Goal: Transaction & Acquisition: Book appointment/travel/reservation

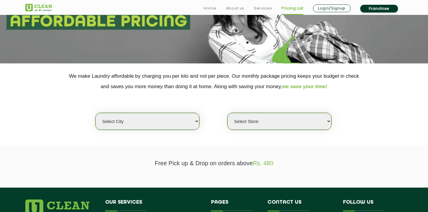
scroll to position [83, 0]
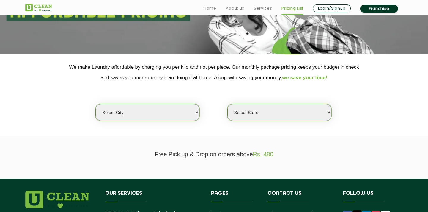
click at [151, 115] on select "Select city [GEOGRAPHIC_DATA] [GEOGRAPHIC_DATA] [GEOGRAPHIC_DATA] [GEOGRAPHIC_D…" at bounding box center [147, 112] width 104 height 17
select select "4"
click at [95, 104] on select "Select city [GEOGRAPHIC_DATA] [GEOGRAPHIC_DATA] [GEOGRAPHIC_DATA] [GEOGRAPHIC_D…" at bounding box center [147, 112] width 104 height 17
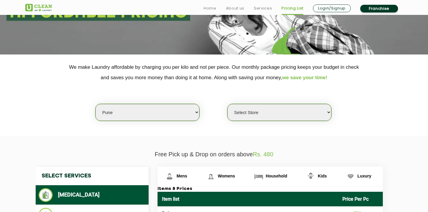
click at [257, 112] on select "Select Store [GEOGRAPHIC_DATA] [GEOGRAPHIC_DATA] [GEOGRAPHIC_DATA] [GEOGRAPHIC_…" at bounding box center [280, 112] width 104 height 17
select select "128"
click at [228, 104] on select "Select Store [GEOGRAPHIC_DATA] [GEOGRAPHIC_DATA] [GEOGRAPHIC_DATA] [GEOGRAPHIC_…" at bounding box center [280, 112] width 104 height 17
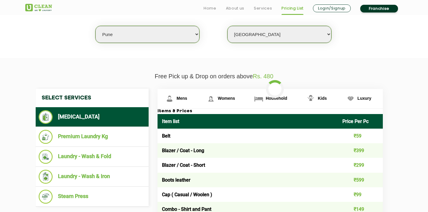
scroll to position [187, 0]
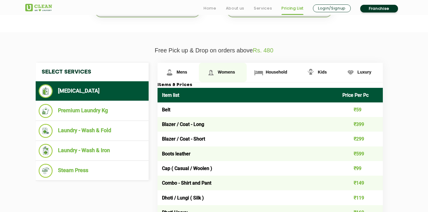
click at [225, 72] on span "Womens" at bounding box center [226, 72] width 17 height 5
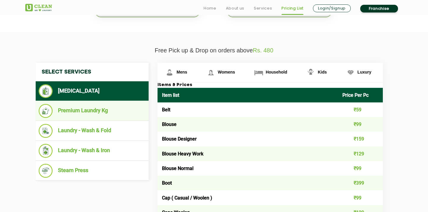
click at [103, 112] on li "Premium Laundry Kg" at bounding box center [92, 111] width 107 height 14
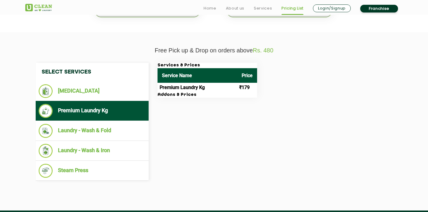
click at [197, 87] on td "Premium Laundry Kg" at bounding box center [198, 88] width 80 height 10
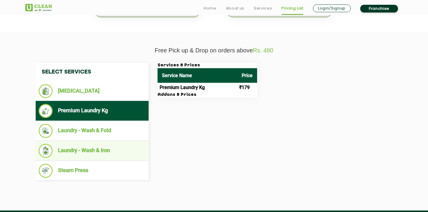
click at [99, 151] on li "Laundry - Wash & Iron" at bounding box center [92, 151] width 107 height 14
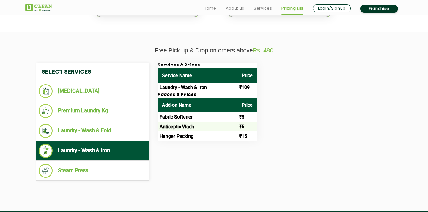
click at [192, 92] on td "Laundry - Wash & Iron" at bounding box center [198, 88] width 80 height 10
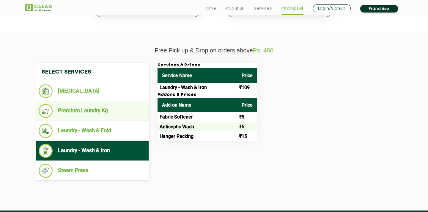
click at [113, 111] on li "Premium Laundry Kg" at bounding box center [92, 111] width 107 height 14
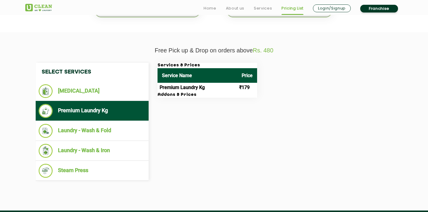
click at [203, 76] on th "Service Name" at bounding box center [198, 75] width 80 height 15
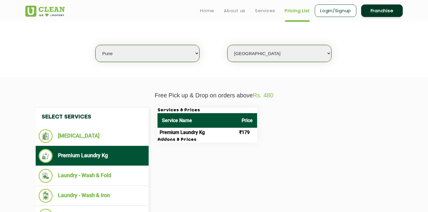
scroll to position [141, 0]
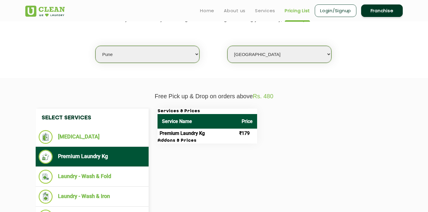
click at [335, 12] on link "Login/Signup" at bounding box center [336, 10] width 42 height 12
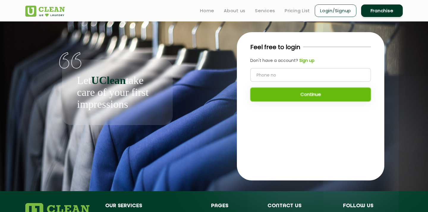
click at [316, 76] on input "tel" at bounding box center [310, 74] width 121 height 13
click at [305, 59] on b "Sign up" at bounding box center [307, 60] width 15 height 6
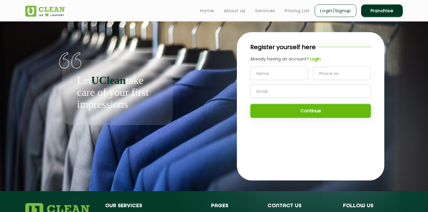
click at [283, 74] on input "text" at bounding box center [279, 73] width 58 height 13
type input "Jain"
click at [321, 72] on input "tel" at bounding box center [342, 73] width 58 height 13
type input "7218583362"
click at [327, 112] on div "Jain 7218583362 Continue" at bounding box center [310, 92] width 121 height 51
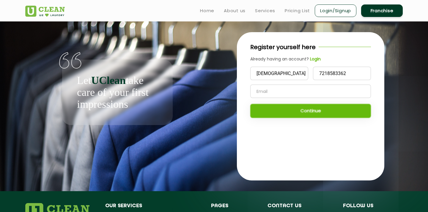
click at [345, 111] on div "Jain 7218583362 Continue" at bounding box center [310, 92] width 121 height 51
click at [316, 92] on input "text" at bounding box center [310, 90] width 121 height 13
type input "p"
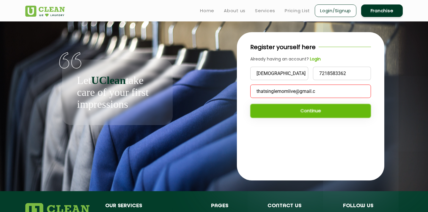
click at [315, 108] on div "Jain 7218583362 thatsinglemomlive@gmail.c Continue" at bounding box center [310, 92] width 121 height 51
click at [330, 90] on input "thatsinglemomlive@gmail.c" at bounding box center [310, 90] width 121 height 13
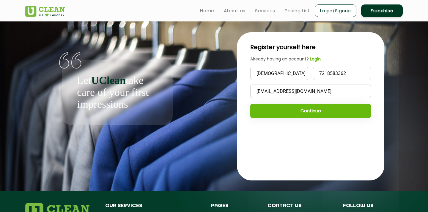
type input "thatsinglemomlive@gmail.com"
click at [322, 111] on button "Continue" at bounding box center [310, 111] width 121 height 14
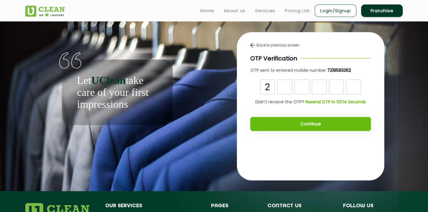
type input "2"
type input "9"
type input "3"
type input "9"
type input "6"
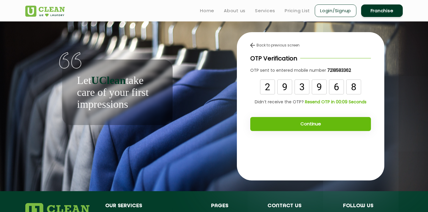
type input "8"
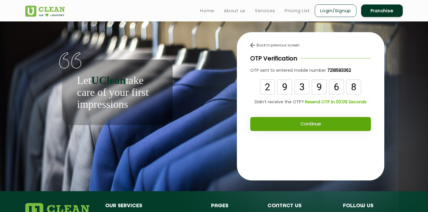
click at [306, 124] on button "Continue" at bounding box center [310, 124] width 121 height 14
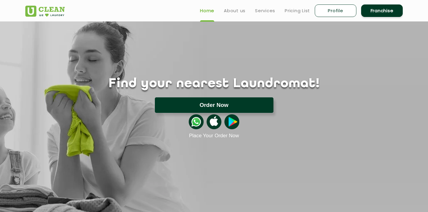
click at [269, 104] on button "Order Now" at bounding box center [214, 104] width 119 height 15
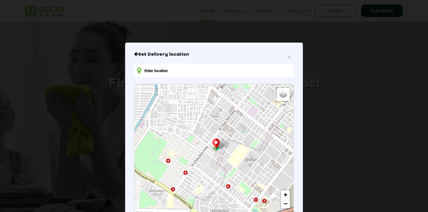
click at [171, 68] on input "text" at bounding box center [214, 70] width 160 height 13
click at [290, 56] on span "×" at bounding box center [290, 56] width 4 height 7
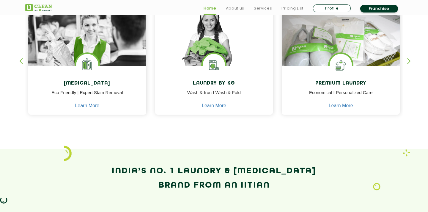
scroll to position [278, 0]
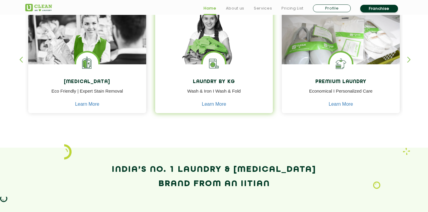
click at [214, 50] on img at bounding box center [214, 42] width 118 height 79
click at [222, 55] on img at bounding box center [214, 63] width 22 height 22
click at [214, 105] on link "Learn More" at bounding box center [214, 103] width 24 height 5
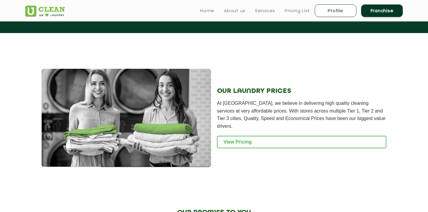
scroll to position [748, 0]
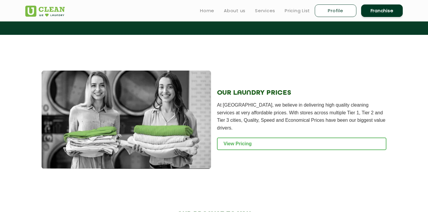
click at [261, 138] on link "View Pricing" at bounding box center [302, 143] width 170 height 12
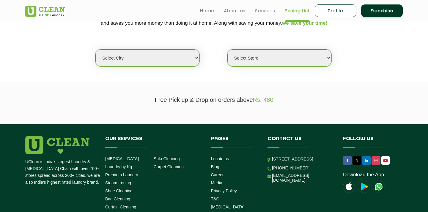
scroll to position [137, 0]
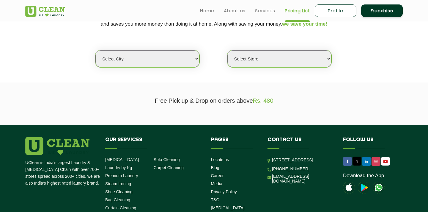
click at [183, 62] on select "Select city [GEOGRAPHIC_DATA] [GEOGRAPHIC_DATA] [GEOGRAPHIC_DATA] [GEOGRAPHIC_D…" at bounding box center [147, 58] width 104 height 17
select select "4"
click at [95, 50] on select "Select city [GEOGRAPHIC_DATA] [GEOGRAPHIC_DATA] [GEOGRAPHIC_DATA] [GEOGRAPHIC_D…" at bounding box center [147, 58] width 104 height 17
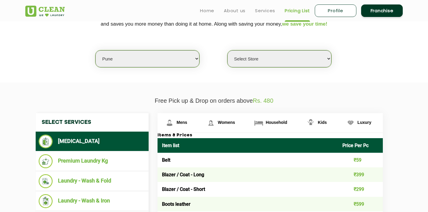
click at [263, 56] on select "Select Store UClean Koregaon Park UClean Baner Pune UClean Keshav Nagar Pune UC…" at bounding box center [280, 58] width 104 height 17
select select "128"
click at [228, 50] on select "Select Store UClean Koregaon Park UClean Baner Pune UClean Keshav Nagar Pune UC…" at bounding box center [280, 58] width 104 height 17
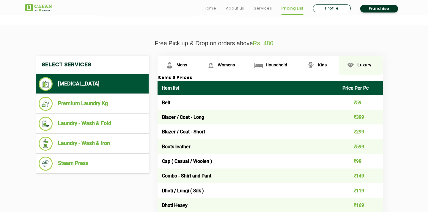
scroll to position [199, 0]
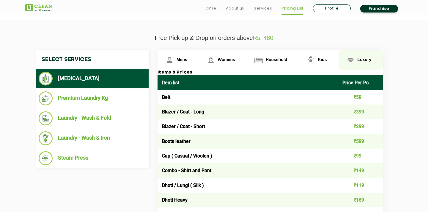
click at [363, 65] on link "Luxury" at bounding box center [361, 59] width 45 height 19
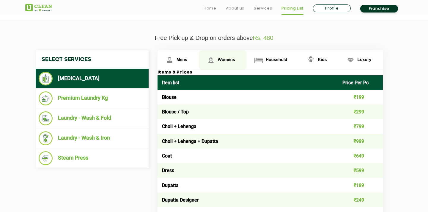
click at [228, 58] on span "Womens" at bounding box center [226, 59] width 17 height 5
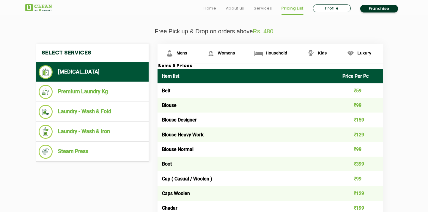
scroll to position [210, 0]
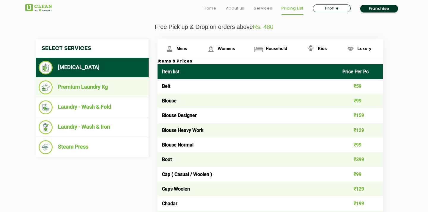
click at [104, 89] on li "Premium Laundry Kg" at bounding box center [92, 87] width 107 height 14
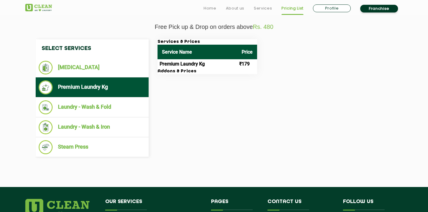
click at [182, 59] on th "Service Name" at bounding box center [198, 52] width 80 height 15
click at [230, 53] on th "Service Name" at bounding box center [198, 52] width 80 height 15
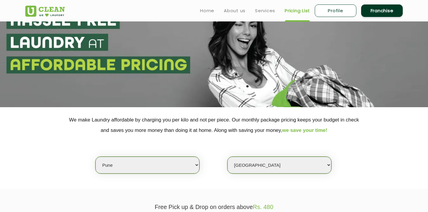
scroll to position [28, 0]
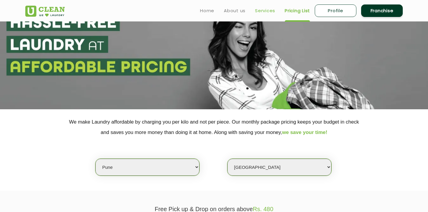
click at [264, 10] on link "Services" at bounding box center [265, 10] width 20 height 7
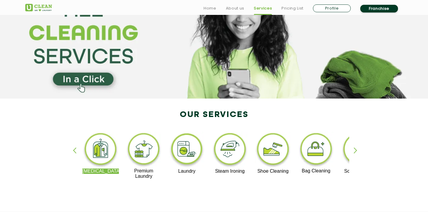
scroll to position [54, 0]
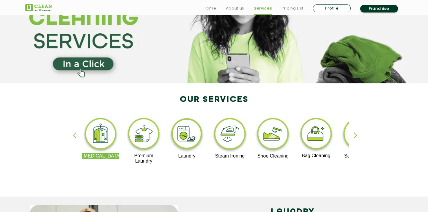
click at [357, 136] on div "button" at bounding box center [358, 140] width 9 height 16
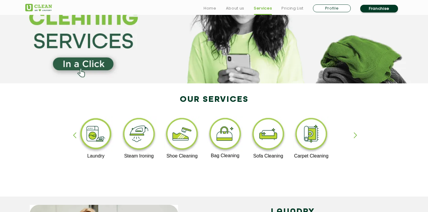
click at [95, 136] on img at bounding box center [96, 134] width 37 height 37
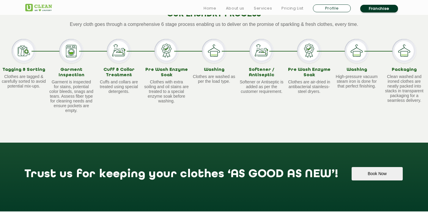
scroll to position [572, 0]
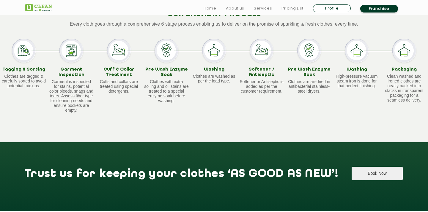
click at [352, 175] on button "Book Now" at bounding box center [377, 173] width 51 height 13
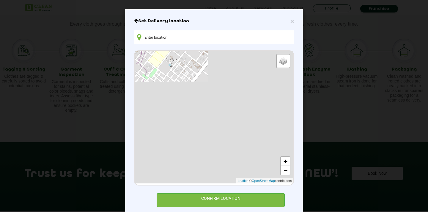
click at [237, 38] on input "text" at bounding box center [214, 36] width 160 height 13
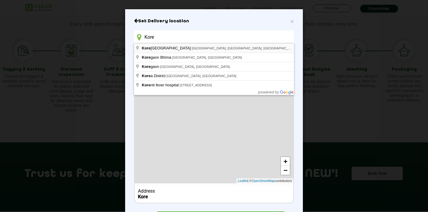
type input "Koregaon Park, Pune, Maharashtra, India"
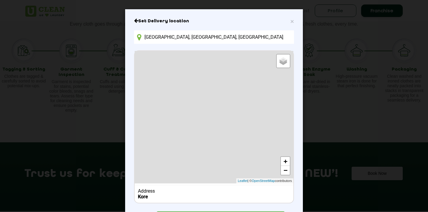
scroll to position [25, 0]
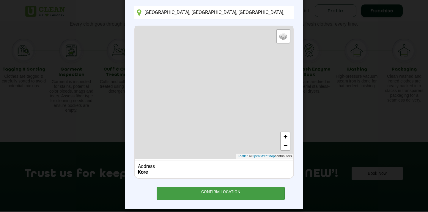
click at [247, 195] on div "CONFIRM LOCATION" at bounding box center [221, 192] width 128 height 13
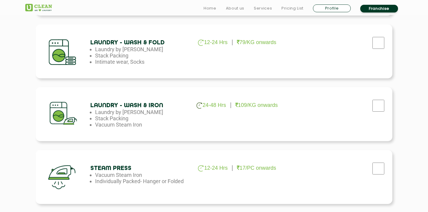
scroll to position [337, 0]
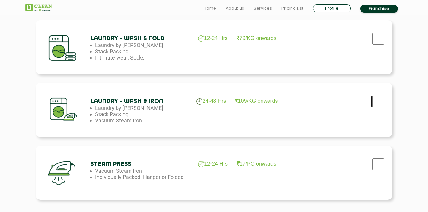
click at [379, 104] on input "checkbox" at bounding box center [378, 101] width 15 height 12
checkbox input "true"
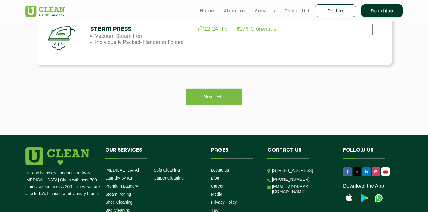
scroll to position [418, 0]
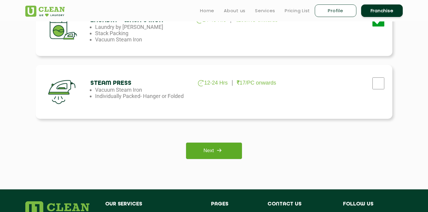
click at [205, 148] on link "Next" at bounding box center [214, 150] width 56 height 16
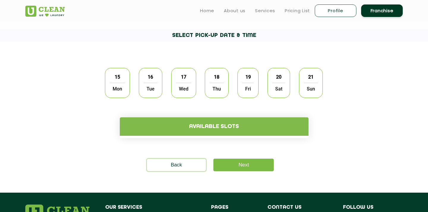
scroll to position [143, 0]
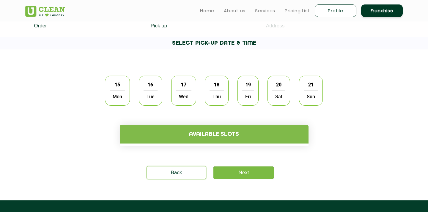
click at [123, 93] on span "Mon" at bounding box center [117, 96] width 15 height 12
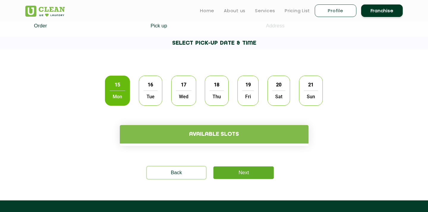
click at [242, 174] on link "Next" at bounding box center [244, 172] width 60 height 12
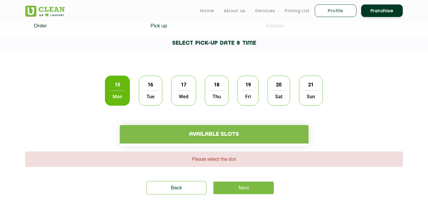
click at [192, 134] on h4 "Available slots" at bounding box center [214, 134] width 189 height 18
click at [153, 95] on span "Tue" at bounding box center [151, 96] width 14 height 12
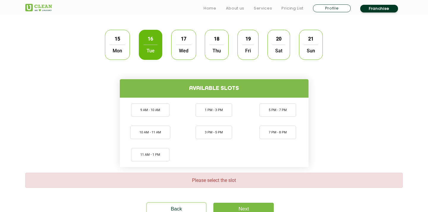
scroll to position [189, 0]
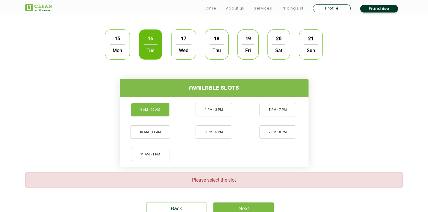
click at [159, 111] on li "9 AM - 10 AM" at bounding box center [150, 109] width 38 height 13
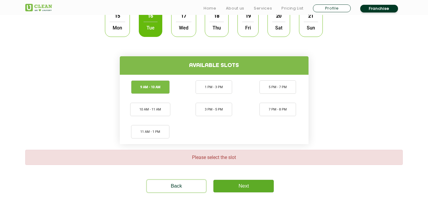
click at [258, 187] on link "Next" at bounding box center [244, 186] width 60 height 12
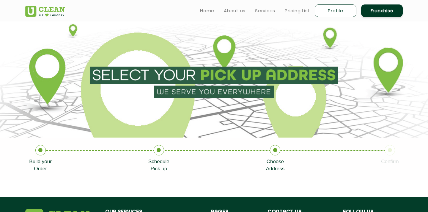
click at [226, 89] on section at bounding box center [214, 79] width 428 height 116
click at [222, 55] on section at bounding box center [214, 79] width 428 height 116
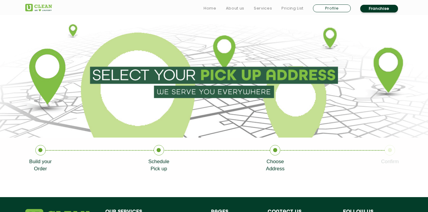
scroll to position [11, 0]
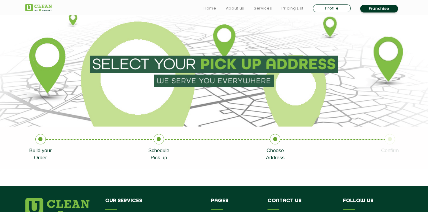
click at [274, 140] on icon at bounding box center [275, 139] width 10 height 10
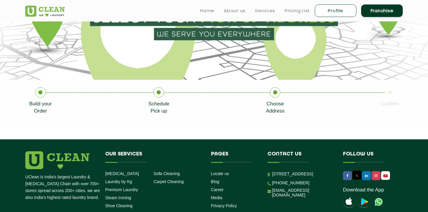
scroll to position [0, 0]
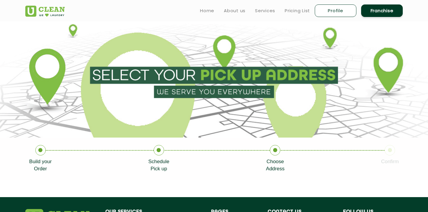
click at [218, 96] on section at bounding box center [214, 79] width 428 height 116
click at [259, 70] on section at bounding box center [214, 79] width 428 height 116
click at [193, 80] on section at bounding box center [214, 79] width 428 height 116
click at [227, 48] on section at bounding box center [214, 79] width 428 height 116
click at [224, 84] on section at bounding box center [214, 79] width 428 height 116
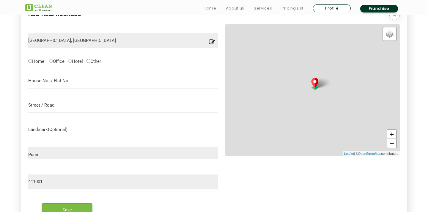
scroll to position [188, 0]
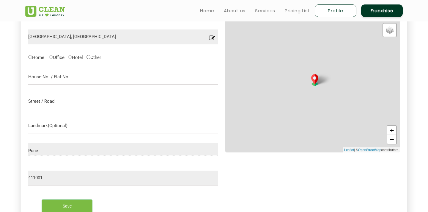
click at [31, 55] on form "[GEOGRAPHIC_DATA], [GEOGRAPHIC_DATA] Location you have entered is not into our …" at bounding box center [123, 118] width 190 height 197
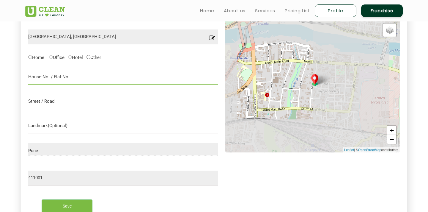
click at [56, 80] on input "text" at bounding box center [123, 77] width 190 height 15
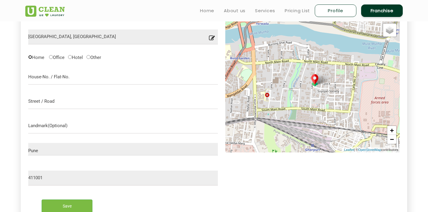
click at [29, 58] on input "Home" at bounding box center [30, 57] width 4 height 4
radio input "true"
click at [46, 79] on input "text" at bounding box center [123, 77] width 190 height 15
type input "J1/ Popular heights 4"
click at [43, 106] on input "text" at bounding box center [123, 101] width 190 height 15
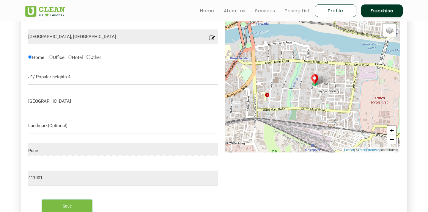
type input "Burning ghat road"
click at [44, 127] on input "text" at bounding box center [123, 125] width 190 height 15
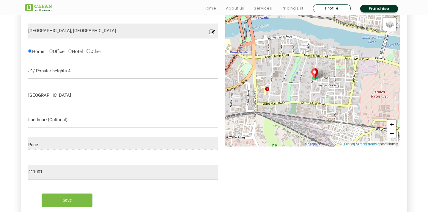
scroll to position [200, 0]
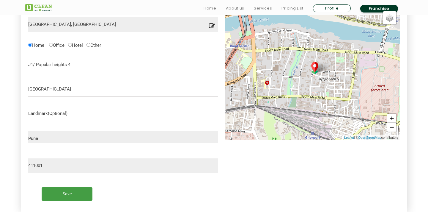
click at [75, 195] on input "Save" at bounding box center [67, 193] width 51 height 13
click at [87, 195] on input "Save" at bounding box center [67, 193] width 51 height 13
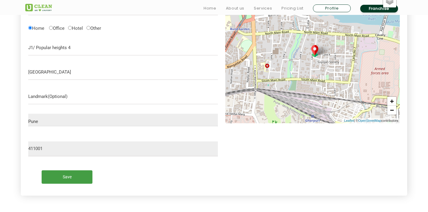
scroll to position [239, 0]
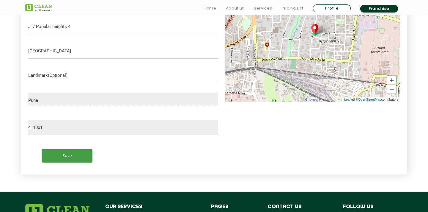
click at [85, 156] on input "Save" at bounding box center [67, 155] width 51 height 13
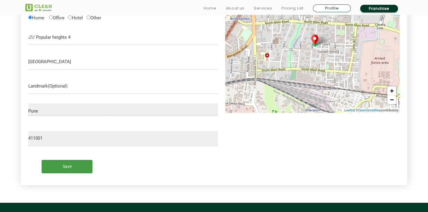
scroll to position [237, 0]
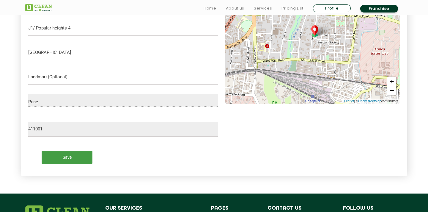
click at [81, 156] on input "Save" at bounding box center [67, 157] width 51 height 13
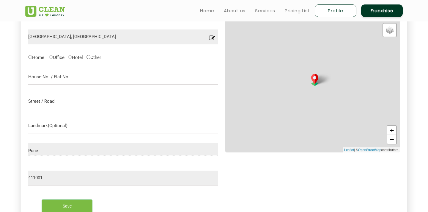
scroll to position [192, 0]
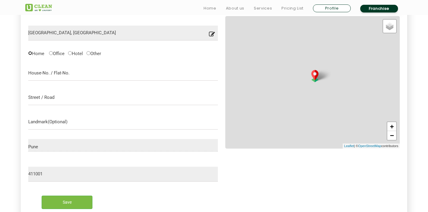
click at [30, 53] on input "Home" at bounding box center [30, 53] width 4 height 4
radio input "true"
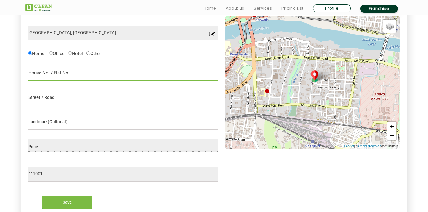
click at [65, 76] on input "text" at bounding box center [123, 73] width 190 height 15
type input "J1/ Popular heights 4"
click at [57, 95] on input "text" at bounding box center [123, 97] width 190 height 15
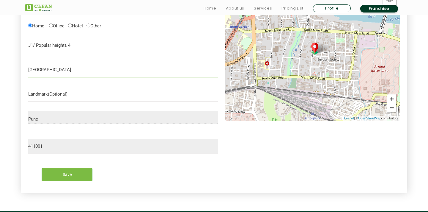
scroll to position [231, 0]
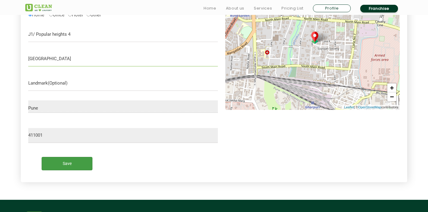
type input "[GEOGRAPHIC_DATA]"
click at [54, 164] on input "Save" at bounding box center [67, 163] width 51 height 13
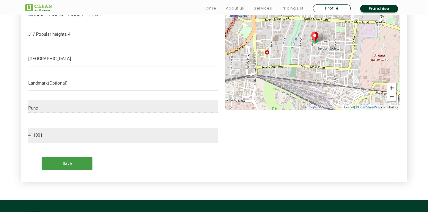
click at [54, 164] on input "Save" at bounding box center [67, 163] width 51 height 13
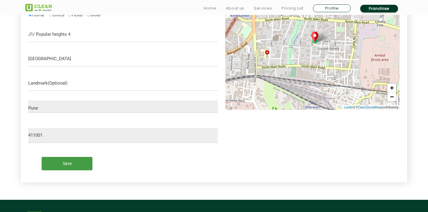
click at [54, 164] on input "Save" at bounding box center [67, 163] width 51 height 13
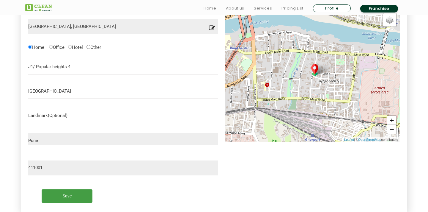
scroll to position [217, 0]
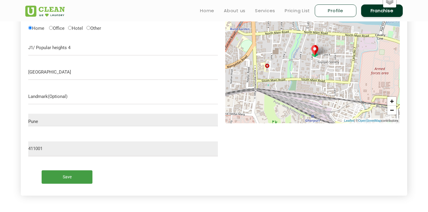
click at [86, 178] on input "Save" at bounding box center [67, 176] width 51 height 13
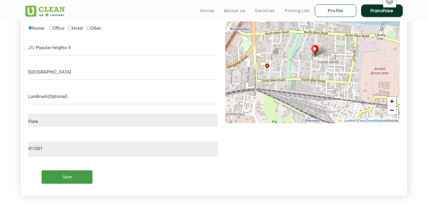
click at [86, 178] on input "Save" at bounding box center [67, 176] width 51 height 13
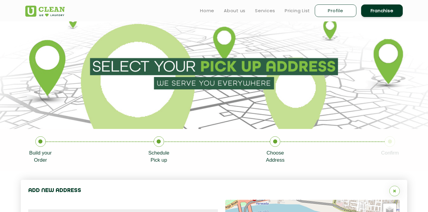
scroll to position [0, 0]
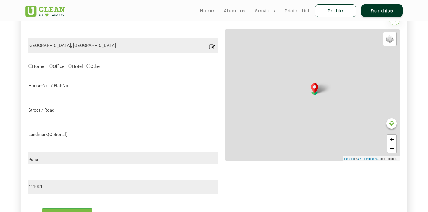
scroll to position [164, 0]
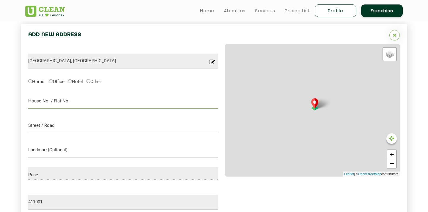
click at [93, 102] on input "text" at bounding box center [123, 101] width 190 height 15
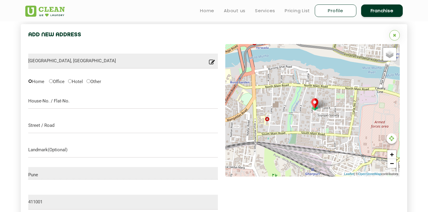
click at [30, 81] on input "Home" at bounding box center [30, 81] width 4 height 4
radio input "true"
click at [72, 101] on input "text" at bounding box center [123, 101] width 190 height 15
type input "J1/ Popular heights 4"
click at [65, 129] on input "text" at bounding box center [123, 125] width 190 height 15
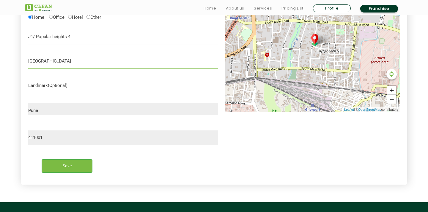
scroll to position [262, 0]
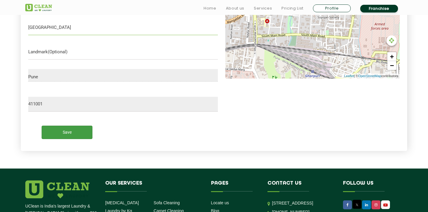
type input "[GEOGRAPHIC_DATA]"
click at [65, 131] on input "Save" at bounding box center [67, 132] width 51 height 13
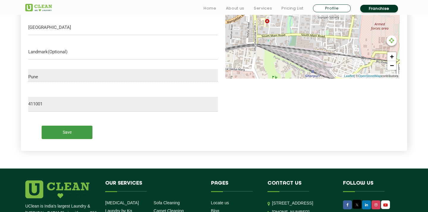
click at [65, 131] on input "Save" at bounding box center [67, 132] width 51 height 13
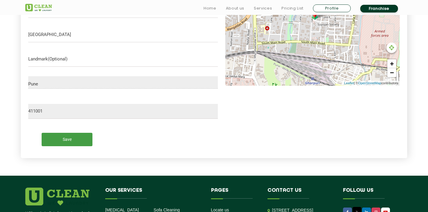
scroll to position [259, 0]
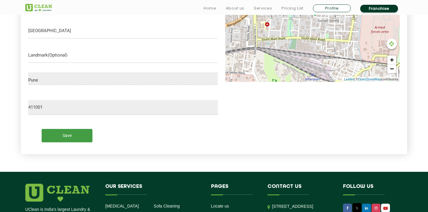
click at [83, 137] on input "Save" at bounding box center [67, 135] width 51 height 13
click at [104, 54] on input "text" at bounding box center [123, 55] width 190 height 15
type input "-"
click at [76, 138] on input "Save" at bounding box center [67, 135] width 51 height 13
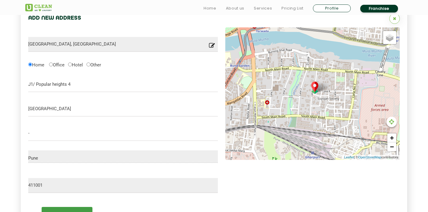
scroll to position [187, 0]
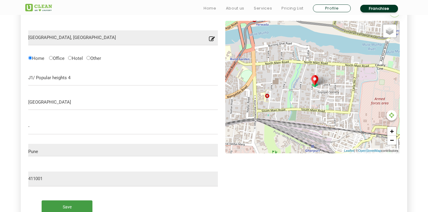
click at [84, 202] on input "Save" at bounding box center [67, 206] width 51 height 13
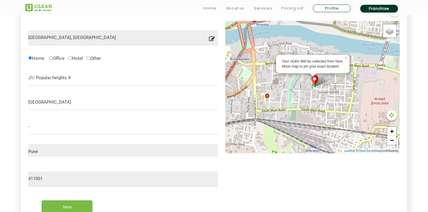
click at [317, 80] on img at bounding box center [314, 81] width 11 height 12
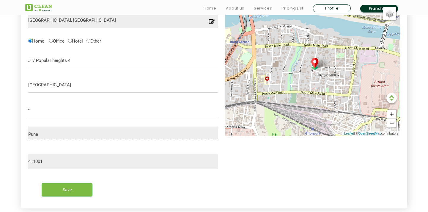
scroll to position [209, 0]
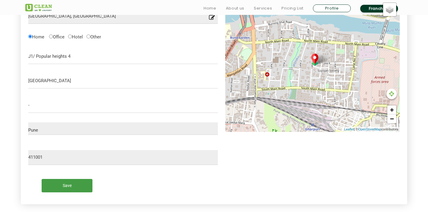
click at [83, 186] on input "Save" at bounding box center [67, 185] width 51 height 13
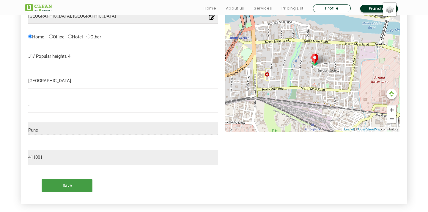
click at [83, 186] on input "Save" at bounding box center [67, 185] width 51 height 13
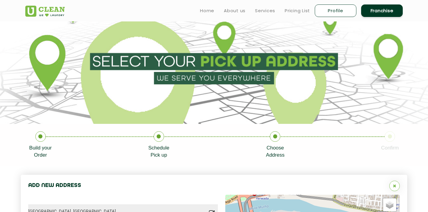
scroll to position [0, 0]
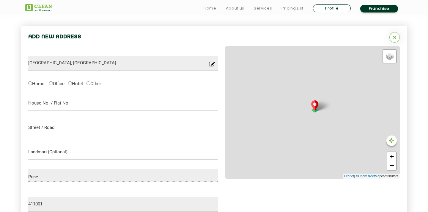
scroll to position [163, 0]
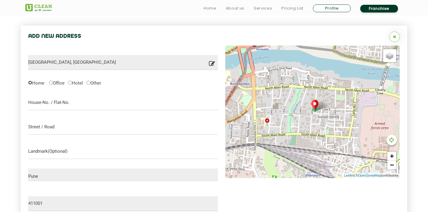
click at [32, 82] on input "Home" at bounding box center [30, 83] width 4 height 4
radio input "true"
click at [69, 105] on input "text" at bounding box center [123, 102] width 190 height 15
type input "J1/ Popular heights 4"
click at [58, 125] on input "text" at bounding box center [123, 127] width 190 height 15
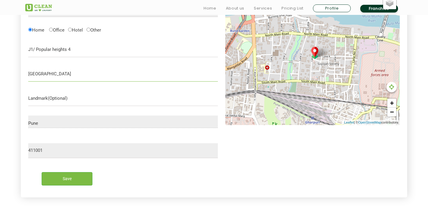
scroll to position [220, 0]
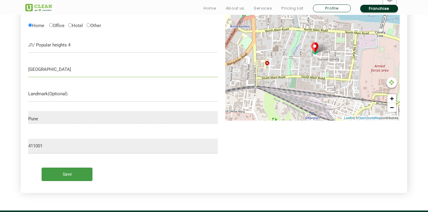
type input "[GEOGRAPHIC_DATA]"
click at [53, 179] on input "Save" at bounding box center [67, 173] width 51 height 13
click at [63, 176] on input "Save" at bounding box center [67, 173] width 51 height 13
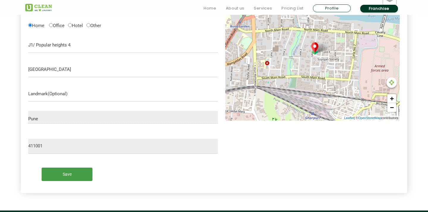
click at [63, 176] on input "Save" at bounding box center [67, 173] width 51 height 13
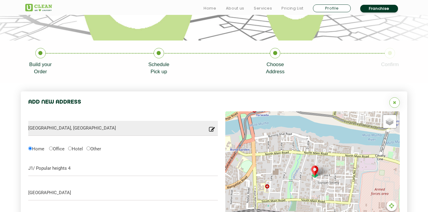
scroll to position [97, 0]
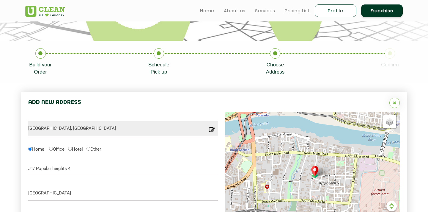
click at [276, 55] on icon at bounding box center [275, 53] width 10 height 10
click at [388, 57] on icon at bounding box center [390, 53] width 10 height 10
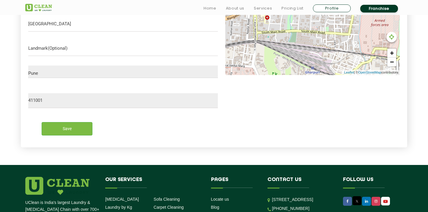
scroll to position [267, 0]
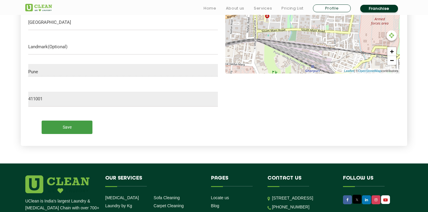
click at [76, 126] on input "Save" at bounding box center [67, 126] width 51 height 13
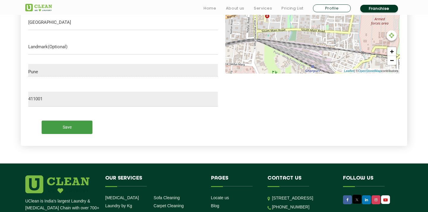
click at [76, 126] on input "Save" at bounding box center [67, 126] width 51 height 13
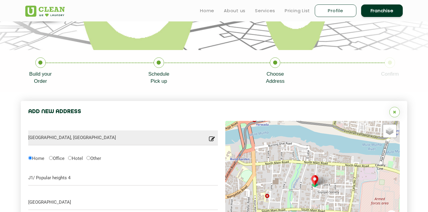
scroll to position [0, 0]
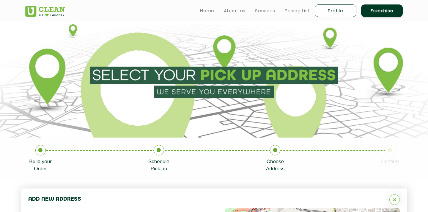
click at [330, 12] on link "Profile" at bounding box center [336, 10] width 42 height 12
select select
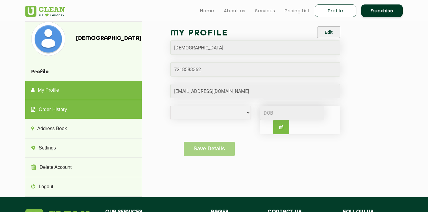
click at [69, 105] on link "Order History" at bounding box center [83, 109] width 116 height 19
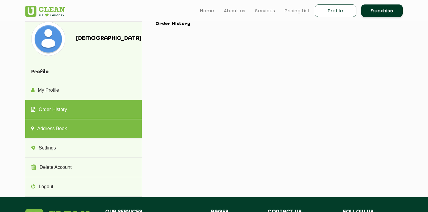
click at [69, 124] on link "Address Book" at bounding box center [83, 128] width 116 height 19
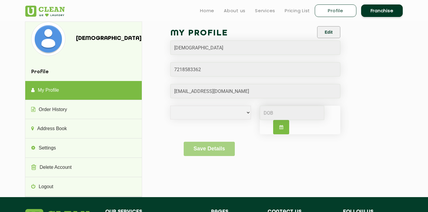
select select
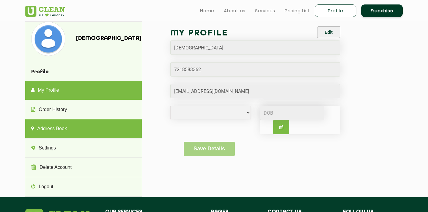
click at [73, 132] on link "Address Book" at bounding box center [83, 128] width 116 height 19
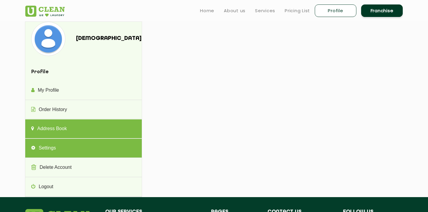
click at [111, 149] on link "Settings" at bounding box center [83, 148] width 116 height 19
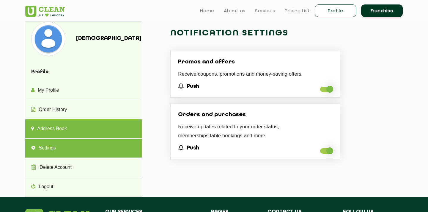
click at [113, 130] on link "Address Book" at bounding box center [83, 128] width 116 height 19
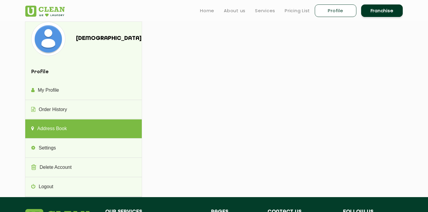
click at [219, 98] on div "Jain Profile My Profile Order History Address Book Settings Delete Account Logo…" at bounding box center [214, 108] width 387 height 175
click at [263, 10] on link "Services" at bounding box center [265, 10] width 20 height 7
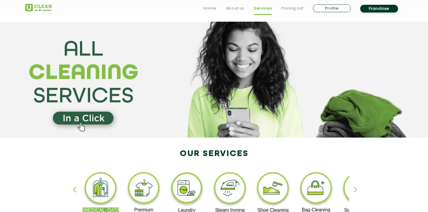
scroll to position [83, 0]
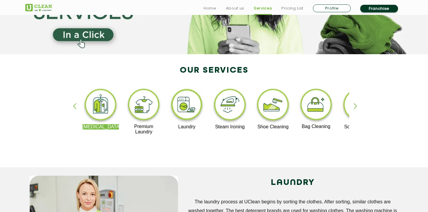
click at [186, 102] on img at bounding box center [187, 105] width 37 height 37
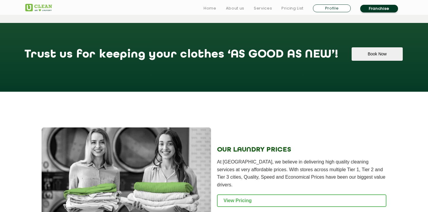
scroll to position [693, 0]
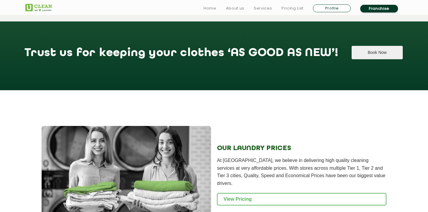
click at [352, 48] on button "Book Now" at bounding box center [377, 52] width 51 height 13
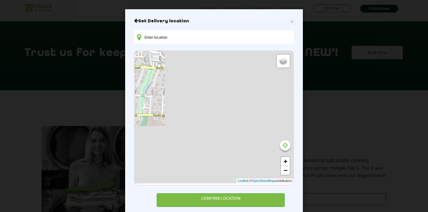
type input "55/A, Popular Height Road, Ragvilas Society, Yerawada, Pune, Maharashtra 411001…"
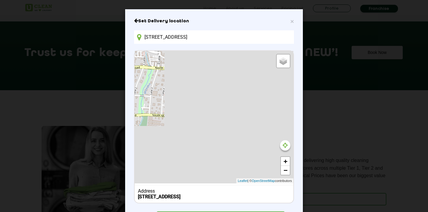
click at [167, 38] on input "55/A, Popular Height Road, Ragvilas Society, Yerawada, Pune, Maharashtra 411001…" at bounding box center [214, 36] width 160 height 13
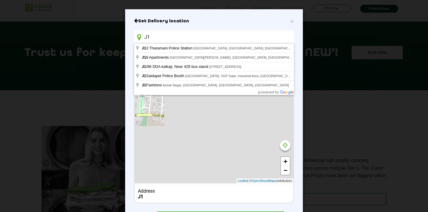
type input "J"
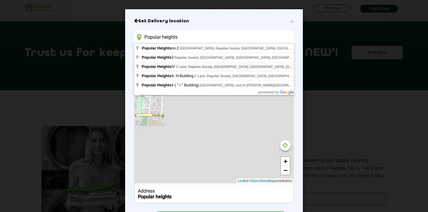
type input "Popular Heights IV, C Lane, Ragvilas Society, Koregaon Park, Pune, Maharashtra,…"
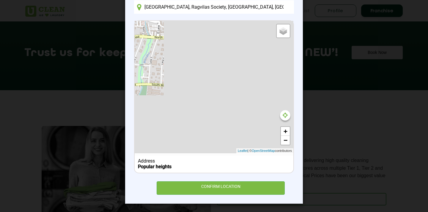
scroll to position [30, 0]
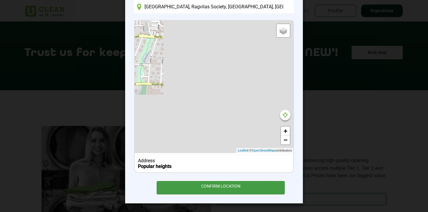
click at [206, 186] on div "CONFIRM LOCATION" at bounding box center [221, 187] width 128 height 13
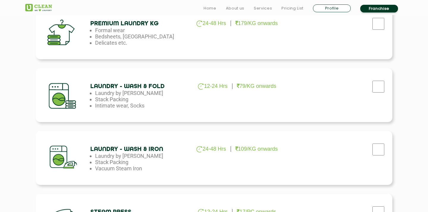
scroll to position [301, 0]
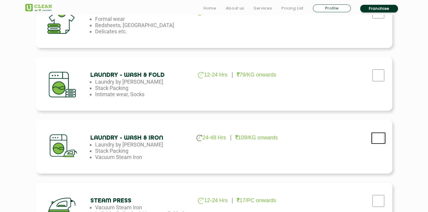
click at [376, 134] on input "checkbox" at bounding box center [378, 138] width 15 height 12
checkbox input "true"
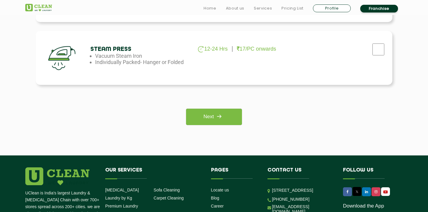
scroll to position [468, 0]
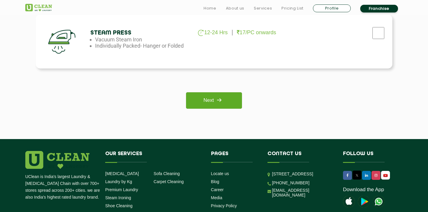
click at [228, 102] on link "Next" at bounding box center [214, 100] width 56 height 16
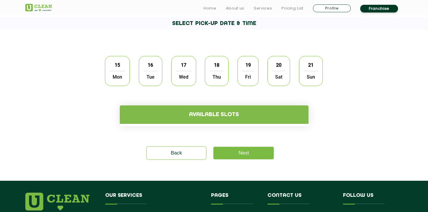
scroll to position [163, 0]
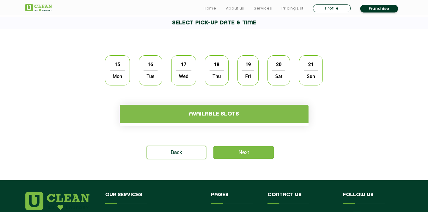
click at [150, 77] on span "Tue" at bounding box center [151, 76] width 14 height 12
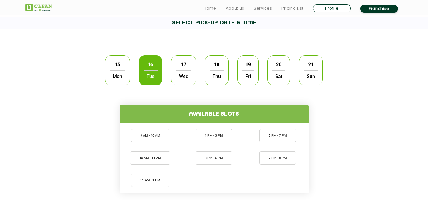
click at [124, 77] on span "Mon" at bounding box center [117, 76] width 15 height 12
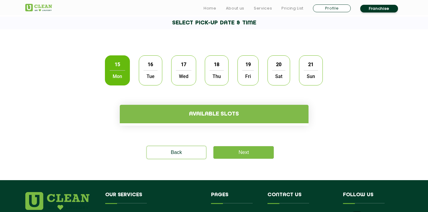
click at [155, 74] on span "Tue" at bounding box center [151, 76] width 14 height 12
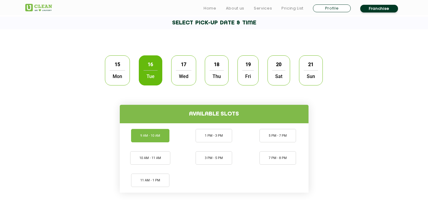
click at [161, 137] on li "9 AM - 10 AM" at bounding box center [150, 135] width 38 height 13
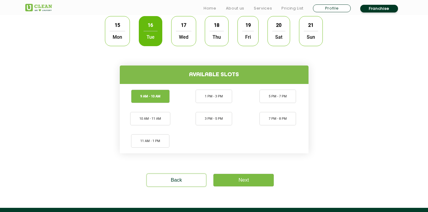
scroll to position [203, 0]
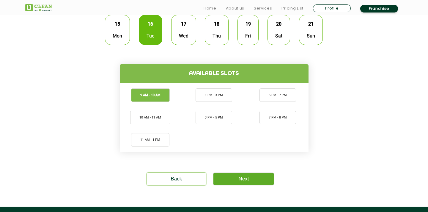
click at [257, 175] on link "Next" at bounding box center [244, 179] width 60 height 12
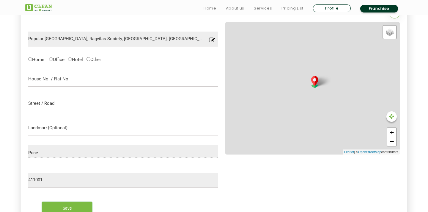
scroll to position [188, 0]
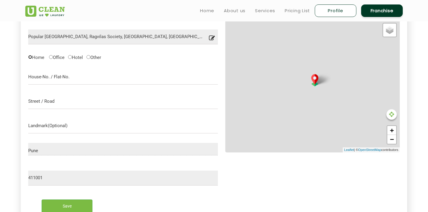
click at [29, 57] on input "Home" at bounding box center [30, 57] width 4 height 4
radio input "true"
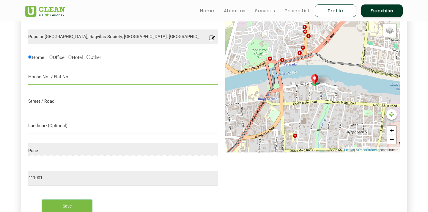
click at [49, 79] on input "text" at bounding box center [123, 77] width 190 height 15
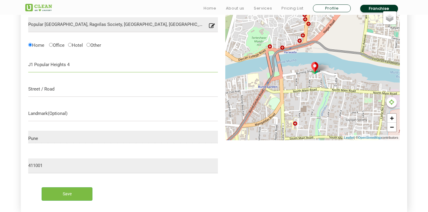
scroll to position [224, 0]
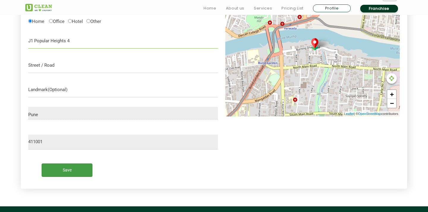
type input "J1 Popular Heights 4"
click at [70, 173] on input "Save" at bounding box center [67, 169] width 51 height 13
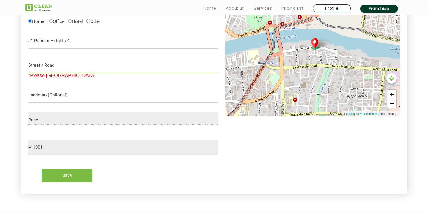
click at [66, 69] on input "text" at bounding box center [123, 65] width 190 height 15
type input "Burning Ghat Road"
click at [66, 176] on input "Save" at bounding box center [67, 175] width 51 height 13
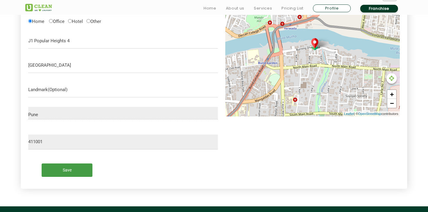
click at [67, 171] on input "Save" at bounding box center [67, 169] width 51 height 13
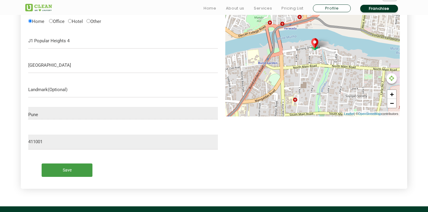
click at [67, 171] on input "Save" at bounding box center [67, 169] width 51 height 13
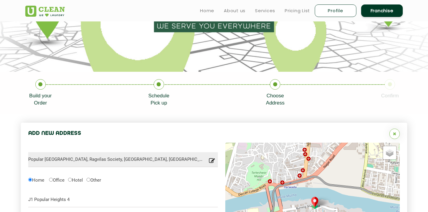
scroll to position [64, 0]
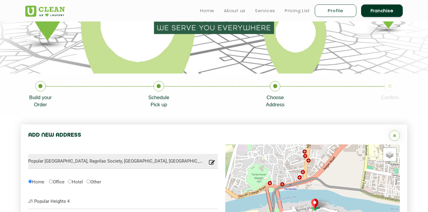
click at [389, 86] on icon at bounding box center [390, 86] width 10 height 10
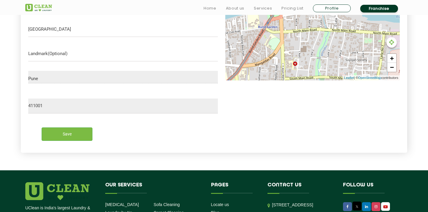
scroll to position [282, 0]
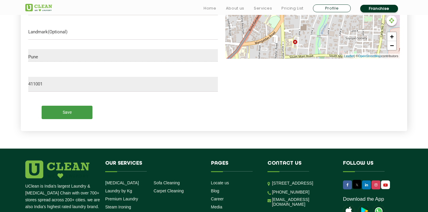
click at [79, 112] on input "Save" at bounding box center [67, 112] width 51 height 13
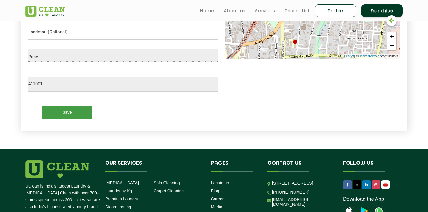
scroll to position [0, 0]
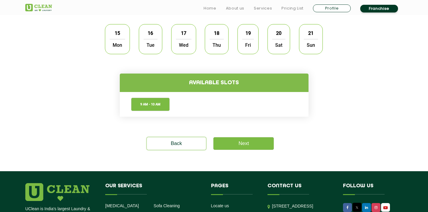
scroll to position [193, 0]
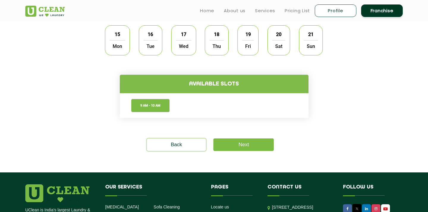
click at [162, 49] on div "15 Mon 16 Tue 17 Wed 18 Thu 19 Fri 20 Sat 21 Sun" at bounding box center [214, 40] width 227 height 39
click at [147, 47] on span "Tue" at bounding box center [151, 46] width 14 height 12
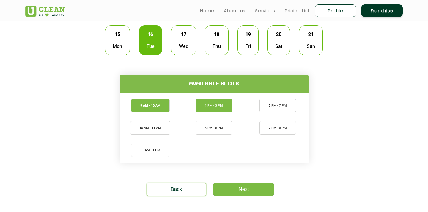
click at [203, 103] on li "1 PM - 3 PM" at bounding box center [214, 105] width 37 height 13
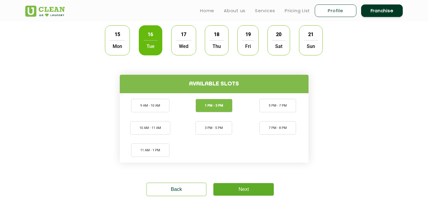
click at [247, 184] on link "Next" at bounding box center [244, 189] width 60 height 12
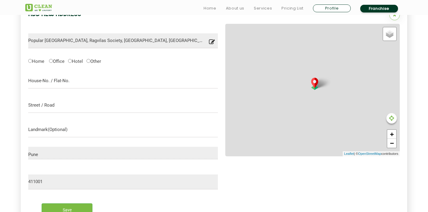
scroll to position [194, 0]
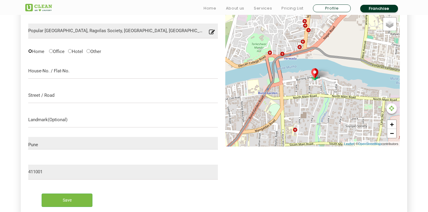
click at [30, 51] on input "Home" at bounding box center [30, 51] width 4 height 4
radio input "true"
click at [48, 72] on input "text" at bounding box center [123, 71] width 190 height 15
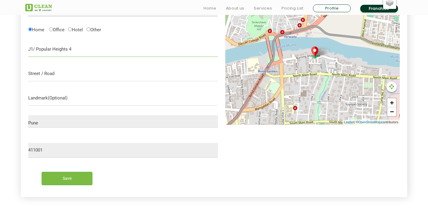
scroll to position [222, 0]
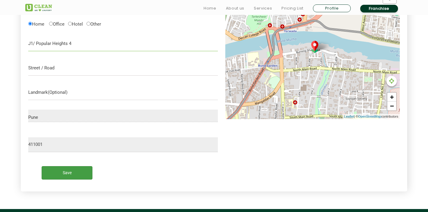
type input "J1/ Popular Heights 4"
click at [68, 173] on input "Save" at bounding box center [67, 172] width 51 height 13
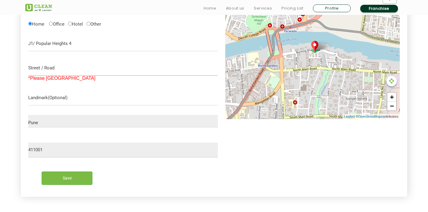
click at [76, 65] on input "text" at bounding box center [123, 68] width 190 height 15
type input "Burning Ghat Road"
click at [69, 185] on div "Save" at bounding box center [123, 175] width 199 height 27
click at [69, 178] on input "Save" at bounding box center [67, 177] width 51 height 13
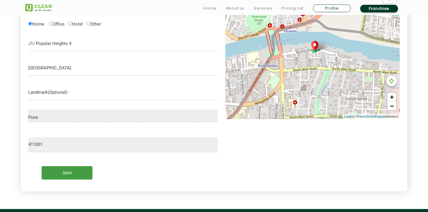
click at [70, 175] on input "Save" at bounding box center [67, 172] width 51 height 13
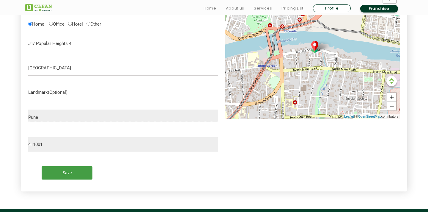
click at [70, 175] on input "Save" at bounding box center [67, 172] width 51 height 13
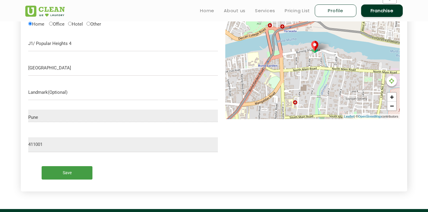
scroll to position [0, 0]
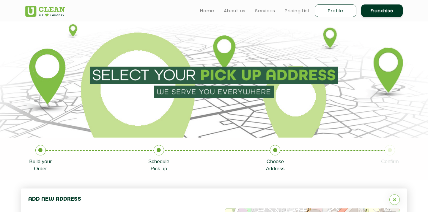
click at [391, 152] on icon at bounding box center [390, 150] width 10 height 10
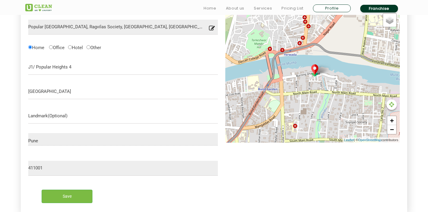
scroll to position [199, 0]
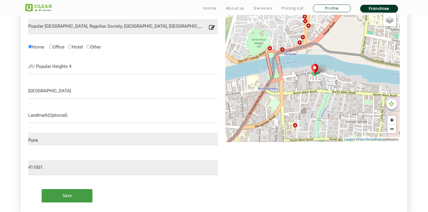
click at [82, 196] on input "Save" at bounding box center [67, 195] width 51 height 13
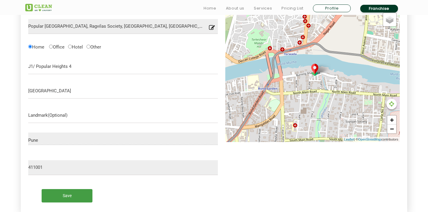
click at [82, 196] on input "Save" at bounding box center [67, 195] width 51 height 13
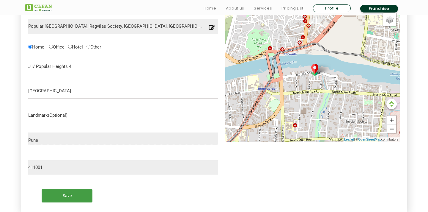
click at [82, 196] on input "Save" at bounding box center [67, 195] width 51 height 13
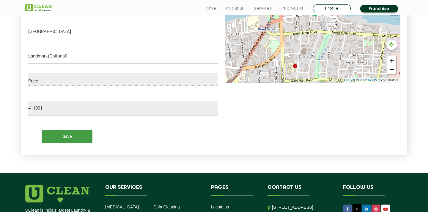
scroll to position [361, 0]
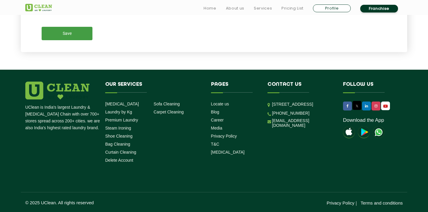
click at [64, 34] on input "Save" at bounding box center [67, 33] width 51 height 13
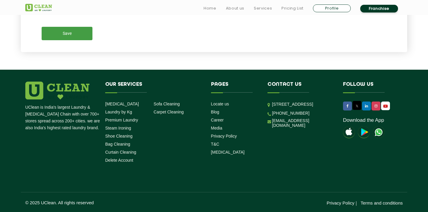
click at [64, 34] on input "Save" at bounding box center [67, 33] width 51 height 13
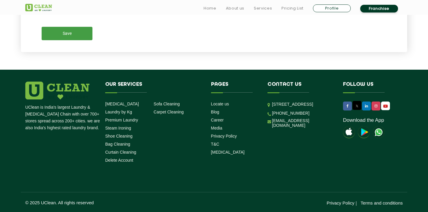
click at [64, 34] on input "Save" at bounding box center [67, 33] width 51 height 13
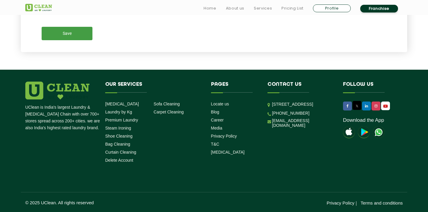
click at [64, 34] on input "Save" at bounding box center [67, 33] width 51 height 13
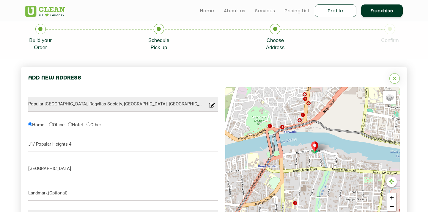
scroll to position [0, 0]
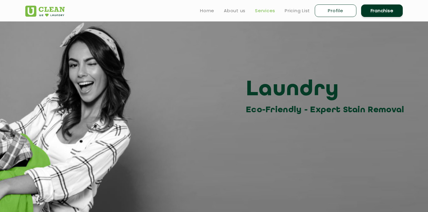
click at [267, 11] on link "Services" at bounding box center [265, 10] width 20 height 7
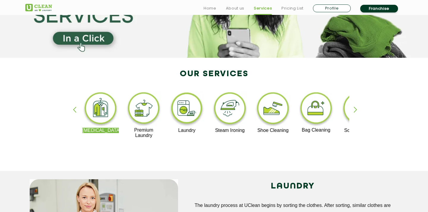
scroll to position [97, 0]
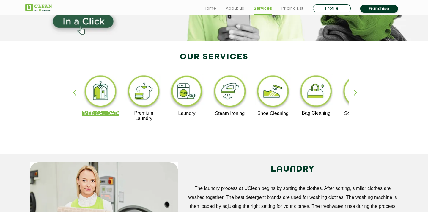
click at [187, 94] on img at bounding box center [187, 92] width 37 height 37
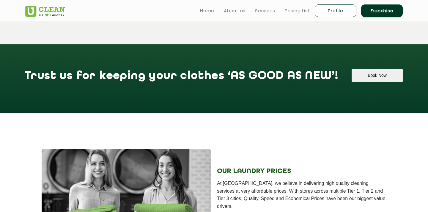
scroll to position [643, 0]
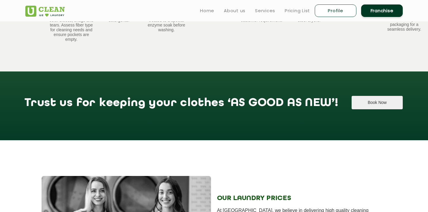
click at [352, 102] on button "Book Now" at bounding box center [377, 102] width 51 height 13
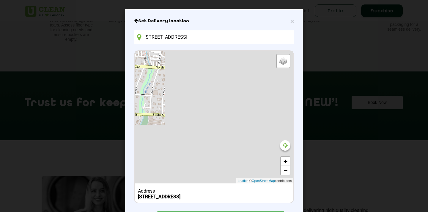
click at [206, 39] on input "[STREET_ADDRESS]" at bounding box center [214, 36] width 160 height 13
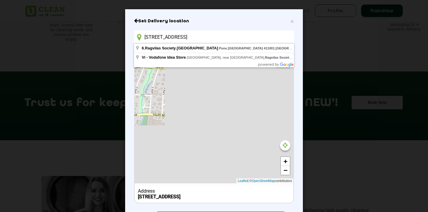
click at [206, 39] on input "[STREET_ADDRESS]" at bounding box center [214, 36] width 160 height 13
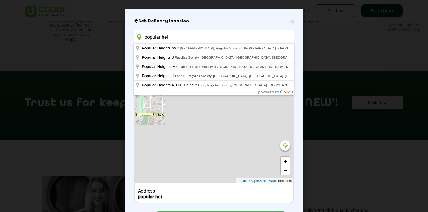
type input "[GEOGRAPHIC_DATA], Ragvilas Society, [GEOGRAPHIC_DATA], [GEOGRAPHIC_DATA], [GEO…"
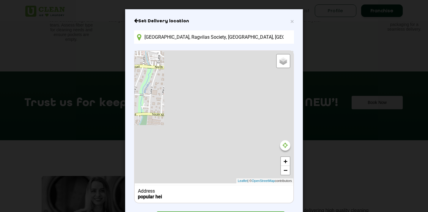
scroll to position [30, 0]
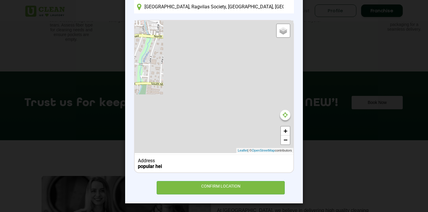
click at [221, 194] on div "× Set Delivery location [GEOGRAPHIC_DATA], [GEOGRAPHIC_DATA], [GEOGRAPHIC_DATA]…" at bounding box center [214, 91] width 178 height 224
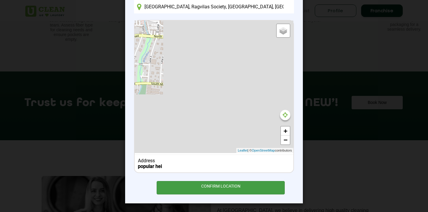
click at [220, 188] on div "CONFIRM LOCATION" at bounding box center [221, 187] width 128 height 13
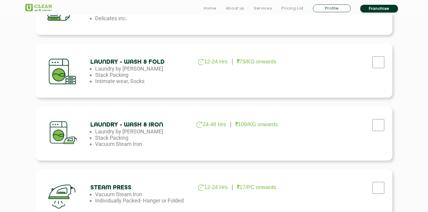
scroll to position [320, 0]
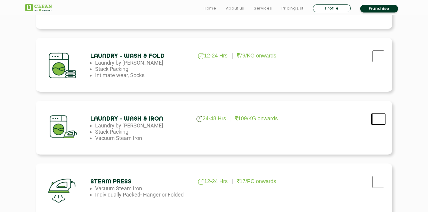
click at [381, 119] on input "checkbox" at bounding box center [378, 119] width 15 height 12
checkbox input "true"
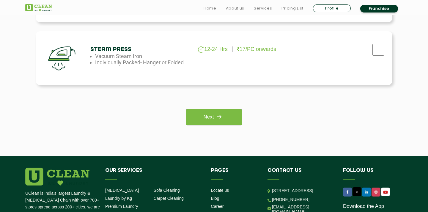
scroll to position [457, 0]
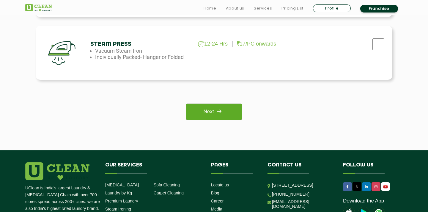
click at [230, 113] on link "Next" at bounding box center [214, 112] width 56 height 16
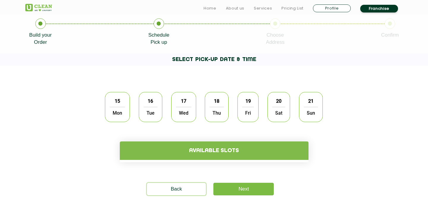
scroll to position [149, 0]
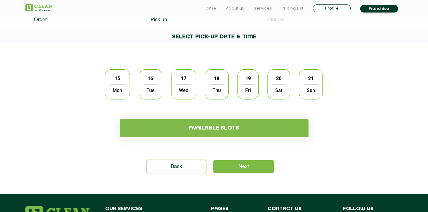
click at [152, 88] on span "Tue" at bounding box center [151, 90] width 14 height 12
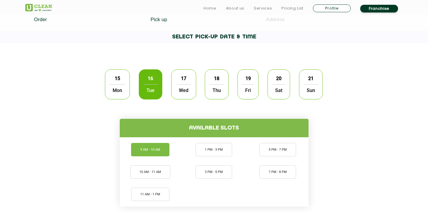
click at [148, 147] on li "9 AM - 10 AM" at bounding box center [150, 149] width 38 height 13
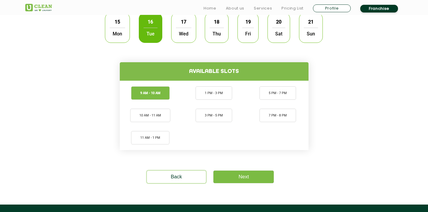
scroll to position [207, 0]
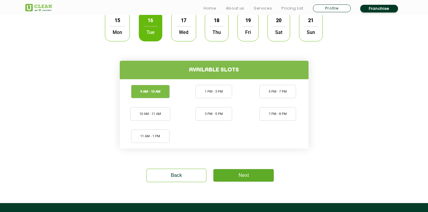
click at [248, 179] on link "Next" at bounding box center [244, 175] width 60 height 12
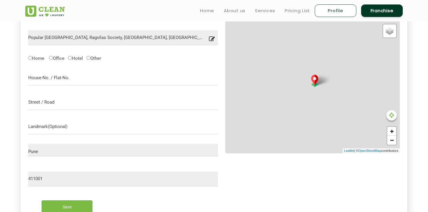
scroll to position [188, 0]
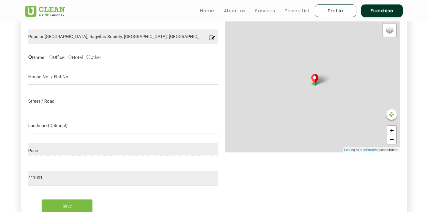
click at [29, 57] on input "Home" at bounding box center [30, 57] width 4 height 4
radio input "true"
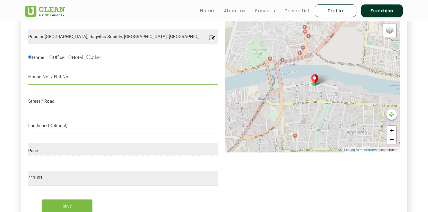
click at [57, 78] on input "text" at bounding box center [123, 77] width 190 height 15
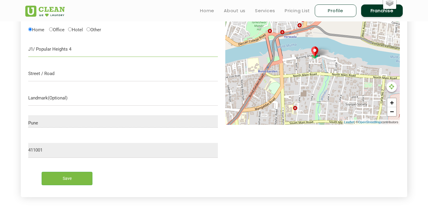
scroll to position [214, 0]
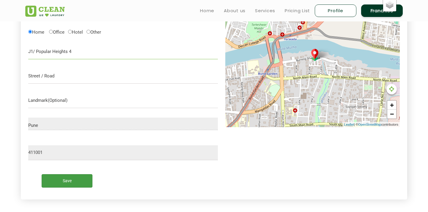
type input "J1/ Popular Heights 4"
click at [79, 183] on input "Save" at bounding box center [67, 180] width 51 height 13
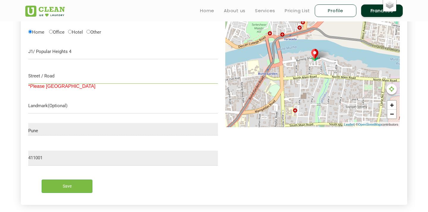
click at [66, 79] on input "text" at bounding box center [123, 76] width 190 height 15
type input "Burning Ghat Road"
click at [58, 188] on input "Save" at bounding box center [67, 185] width 51 height 13
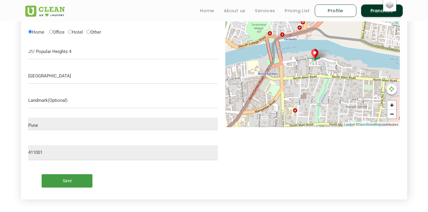
click at [63, 182] on input "Save" at bounding box center [67, 180] width 51 height 13
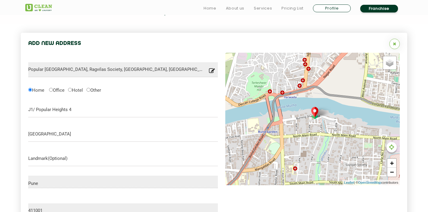
scroll to position [216, 0]
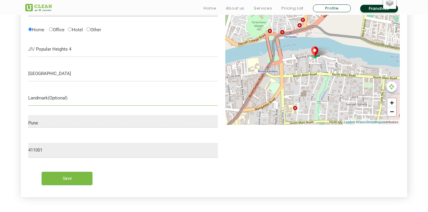
click at [86, 99] on input "text" at bounding box center [123, 98] width 190 height 15
click at [86, 116] on div "Pune City" at bounding box center [123, 121] width 190 height 12
click at [76, 180] on input "Save" at bounding box center [67, 178] width 51 height 13
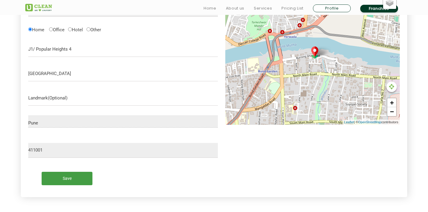
click at [76, 180] on input "Save" at bounding box center [67, 178] width 51 height 13
click at [91, 31] on label "Other" at bounding box center [94, 29] width 15 height 6
click at [90, 31] on input "Other" at bounding box center [89, 29] width 4 height 4
radio input "true"
click at [72, 181] on input "Save" at bounding box center [67, 178] width 51 height 13
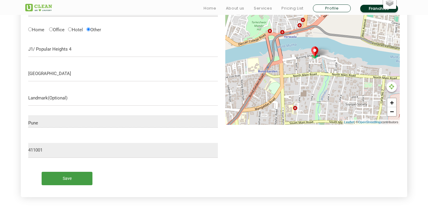
click at [72, 181] on input "Save" at bounding box center [67, 178] width 51 height 13
click at [29, 31] on input "Home" at bounding box center [30, 29] width 4 height 4
radio input "true"
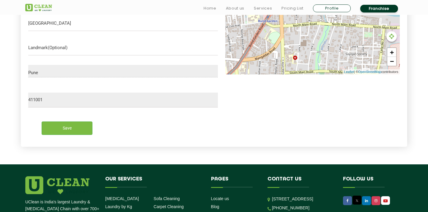
scroll to position [274, 0]
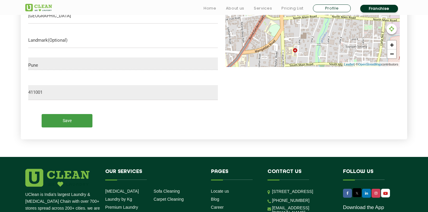
click at [66, 124] on input "Save" at bounding box center [67, 120] width 51 height 13
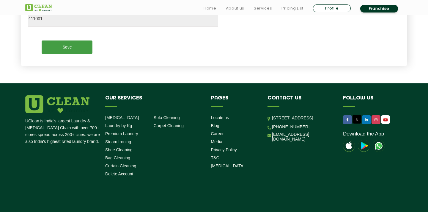
scroll to position [361, 0]
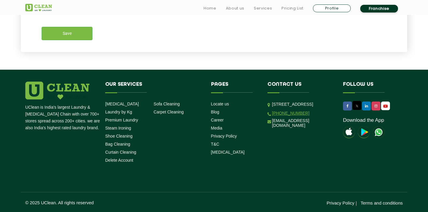
click at [290, 115] on link "[PHONE_NUMBER]" at bounding box center [290, 113] width 37 height 5
drag, startPoint x: 371, startPoint y: 20, endPoint x: 376, endPoint y: 19, distance: 5.1
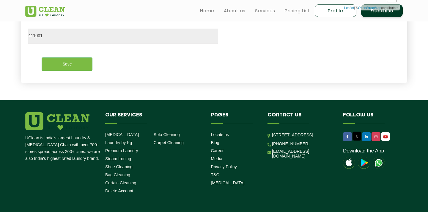
scroll to position [293, 0]
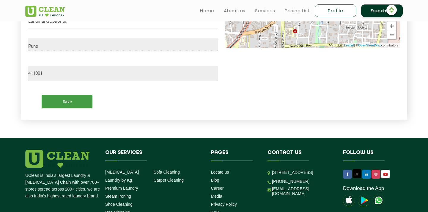
click at [75, 101] on input "Save" at bounding box center [67, 101] width 51 height 13
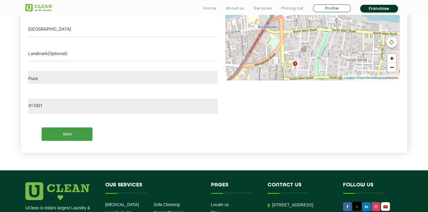
scroll to position [265, 0]
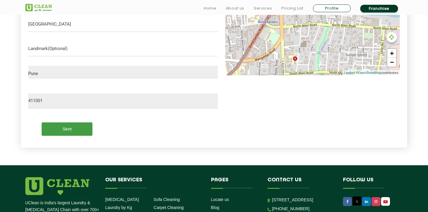
click at [75, 128] on input "Save" at bounding box center [67, 128] width 51 height 13
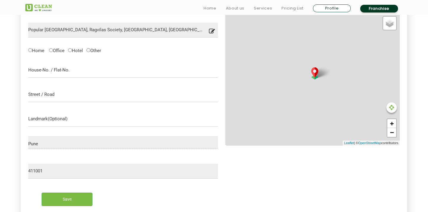
scroll to position [197, 0]
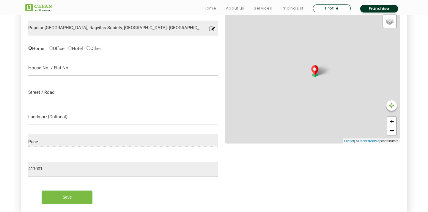
click at [30, 49] on input "Home" at bounding box center [30, 48] width 4 height 4
radio input "true"
click at [57, 70] on input "text" at bounding box center [123, 68] width 190 height 15
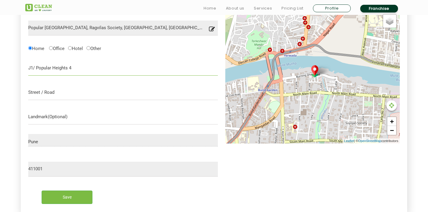
type input "J1/ Popular Heights 4"
click at [73, 97] on input "text" at bounding box center [123, 92] width 190 height 15
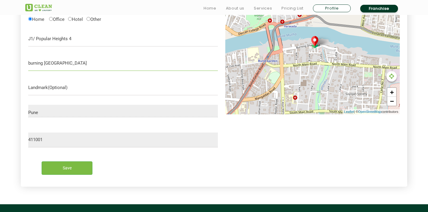
scroll to position [228, 0]
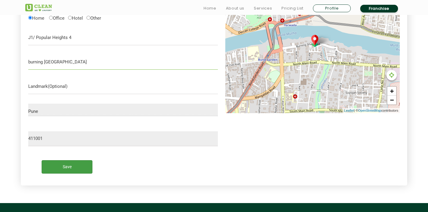
type input "burning [GEOGRAPHIC_DATA]"
click at [77, 164] on input "Save" at bounding box center [67, 166] width 51 height 13
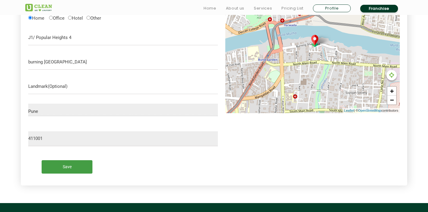
click at [77, 164] on input "Save" at bounding box center [67, 166] width 51 height 13
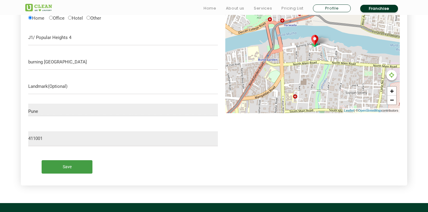
click at [77, 164] on input "Save" at bounding box center [67, 166] width 51 height 13
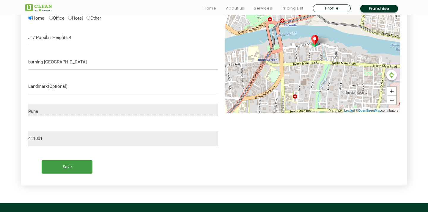
click at [77, 164] on input "Save" at bounding box center [67, 166] width 51 height 13
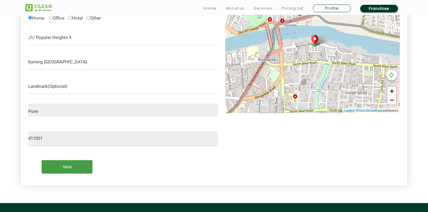
click at [77, 164] on input "Save" at bounding box center [67, 166] width 51 height 13
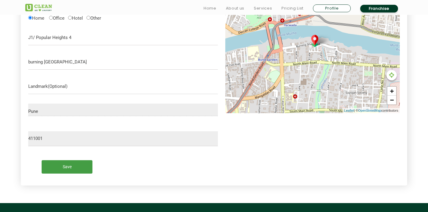
click at [77, 164] on input "Save" at bounding box center [67, 166] width 51 height 13
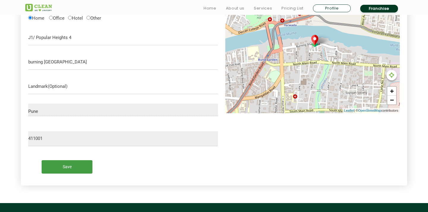
click at [77, 164] on input "Save" at bounding box center [67, 166] width 51 height 13
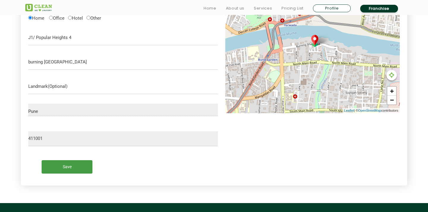
click at [77, 164] on input "Save" at bounding box center [67, 166] width 51 height 13
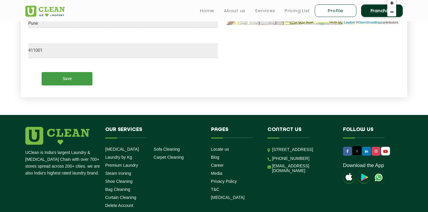
scroll to position [310, 0]
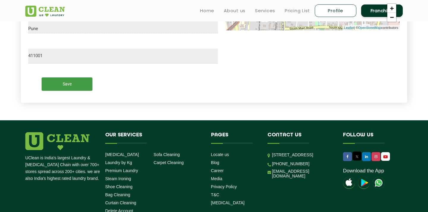
click at [67, 82] on input "Save" at bounding box center [67, 83] width 51 height 13
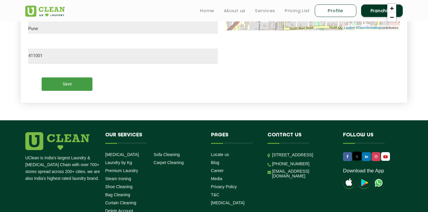
click at [67, 82] on input "Save" at bounding box center [67, 83] width 51 height 13
click at [68, 85] on input "Save" at bounding box center [67, 83] width 51 height 13
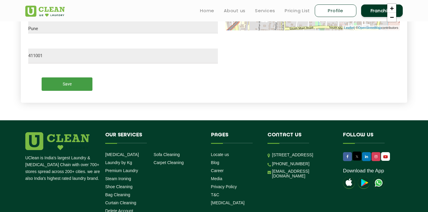
click at [68, 85] on input "Save" at bounding box center [67, 83] width 51 height 13
